Goal: Information Seeking & Learning: Learn about a topic

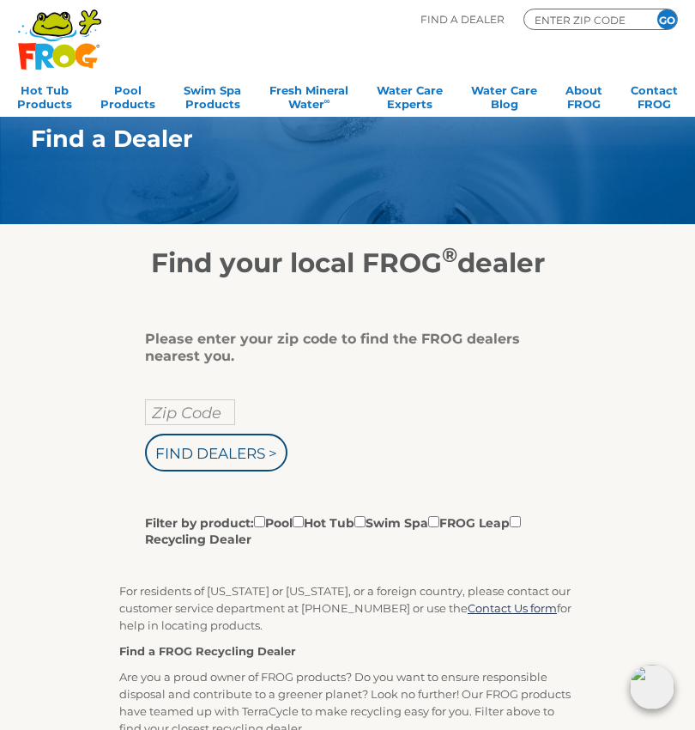
click at [304, 525] on input "Filter by product: Pool Hot Tub Swim Spa FROG Leap Recycling Dealer" at bounding box center [298, 521] width 11 height 11
checkbox input "true"
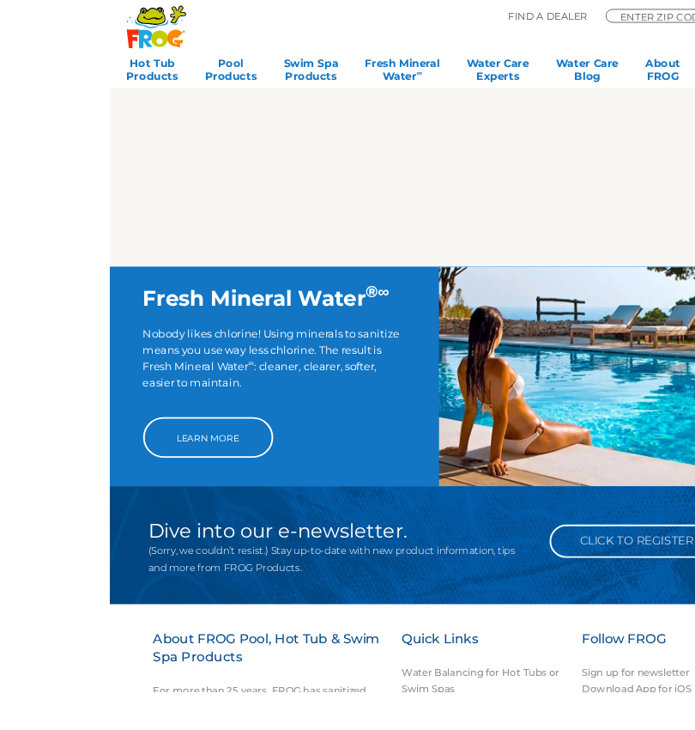
scroll to position [948, 0]
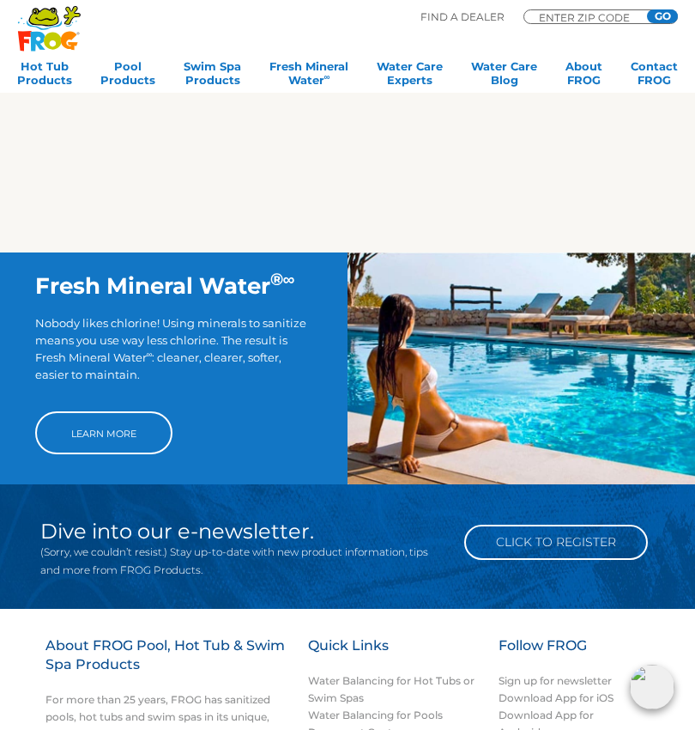
click at [145, 437] on link "Learn More" at bounding box center [103, 432] width 137 height 43
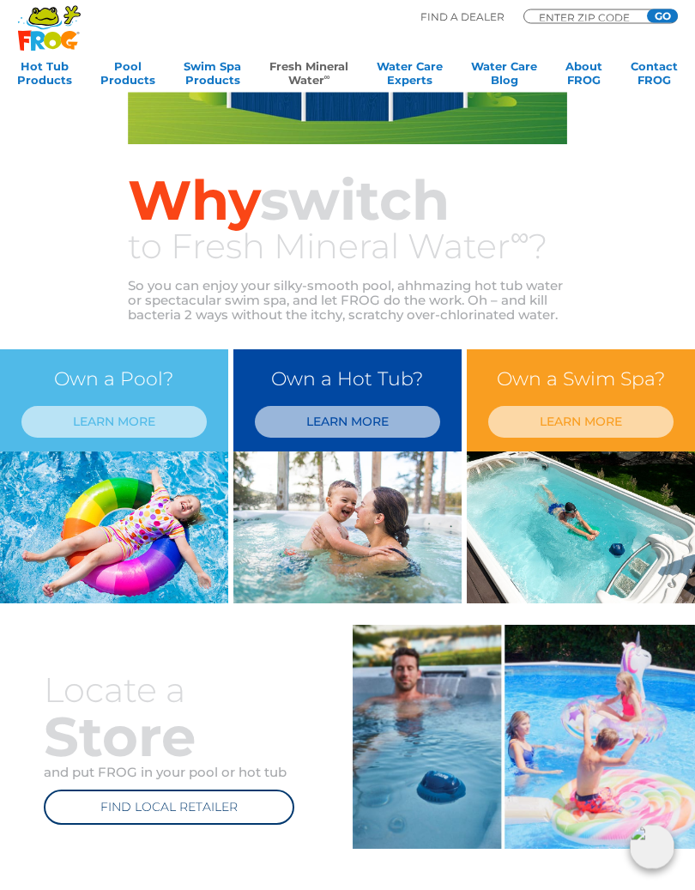
scroll to position [309, 0]
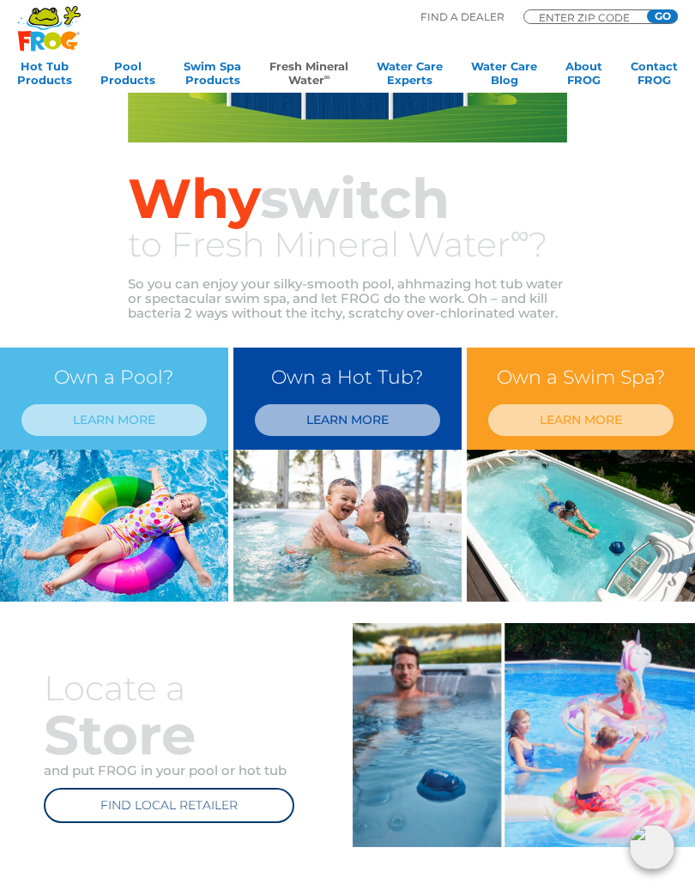
click at [380, 406] on link "LEARN MORE" at bounding box center [347, 420] width 185 height 32
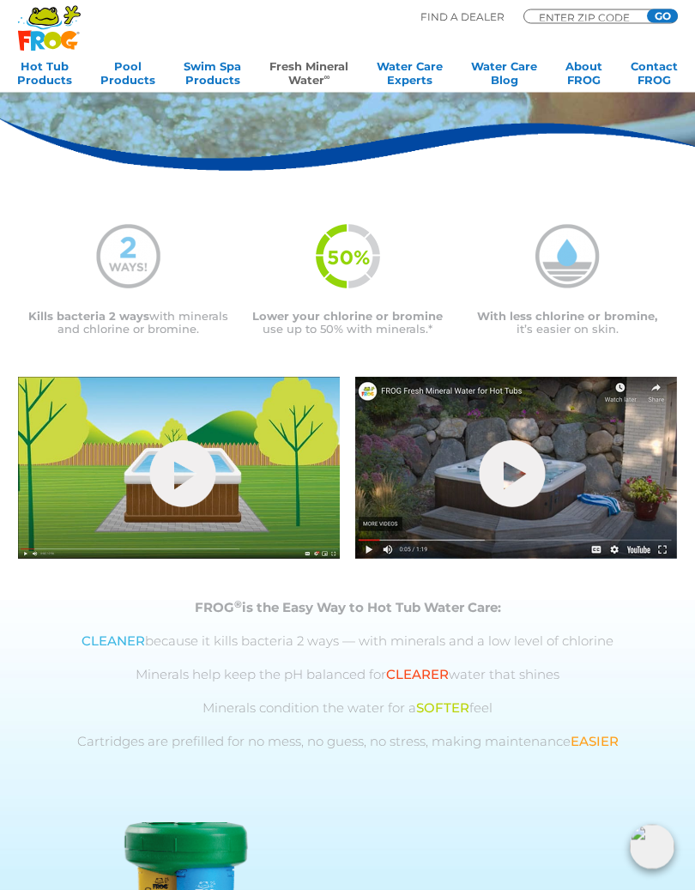
scroll to position [253, 0]
click at [515, 472] on link "hide-me" at bounding box center [513, 473] width 66 height 67
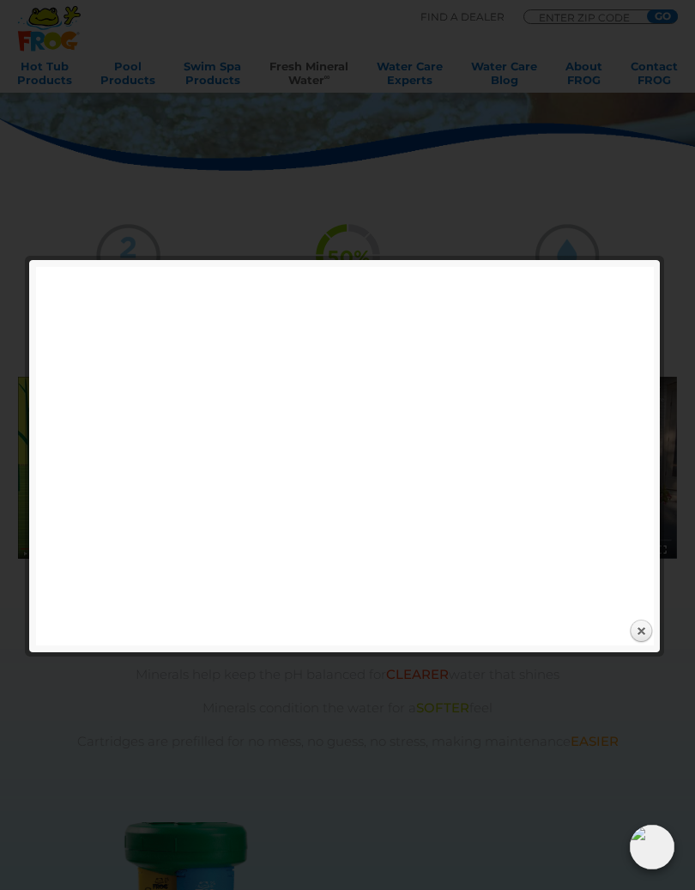
click at [652, 620] on link "Close" at bounding box center [641, 632] width 26 height 26
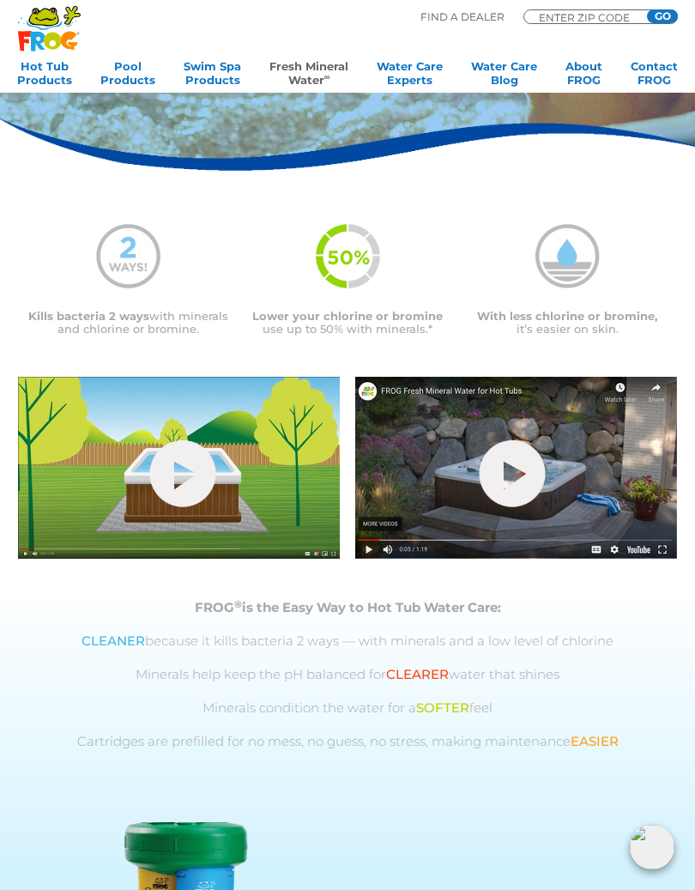
click at [191, 472] on link "hide-me" at bounding box center [183, 473] width 66 height 67
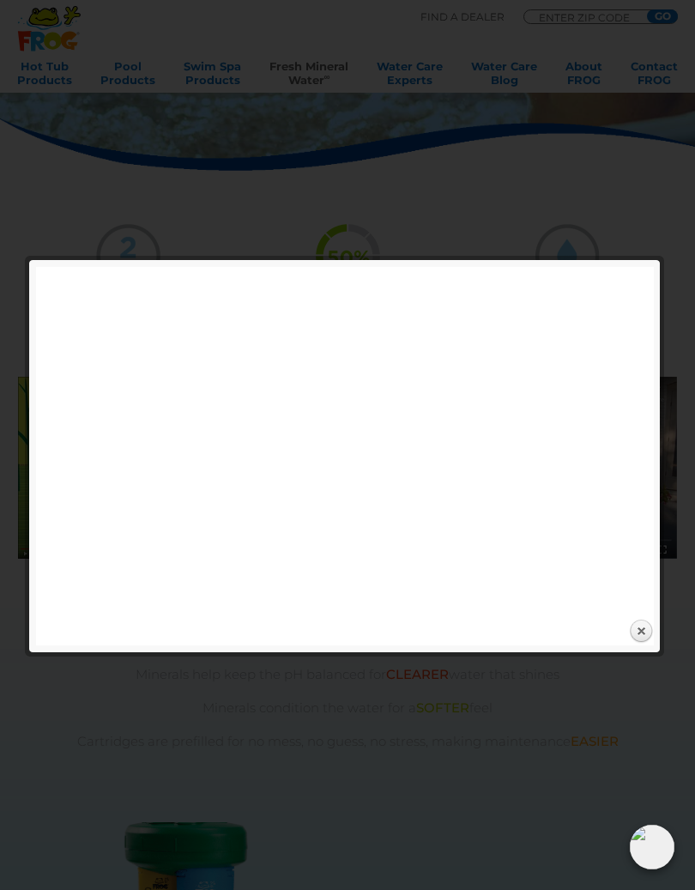
click at [647, 639] on link "Close" at bounding box center [641, 632] width 26 height 26
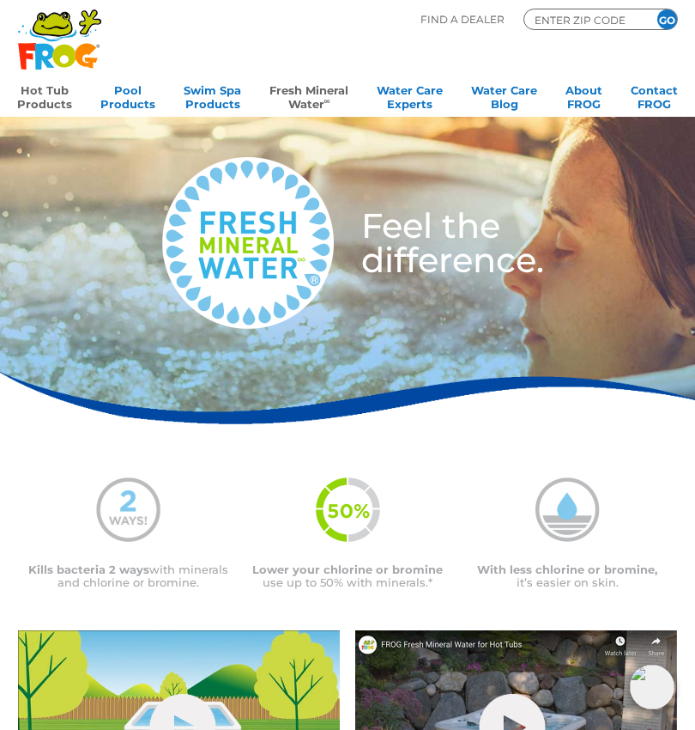
click at [53, 92] on link "Hot Tub Products" at bounding box center [44, 95] width 55 height 34
